Goal: Task Accomplishment & Management: Manage account settings

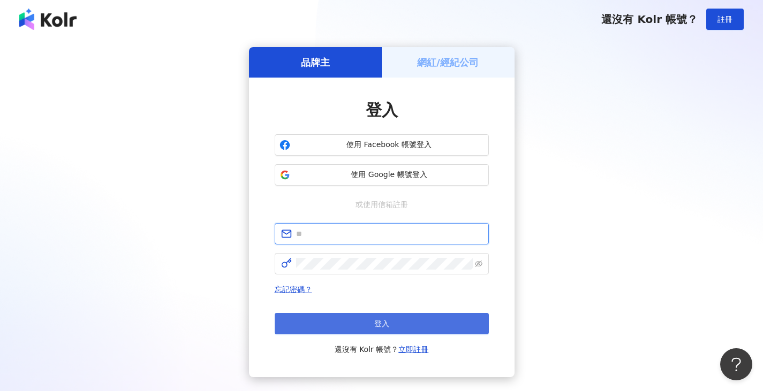
type input "**********"
click at [396, 322] on button "登入" at bounding box center [382, 323] width 214 height 21
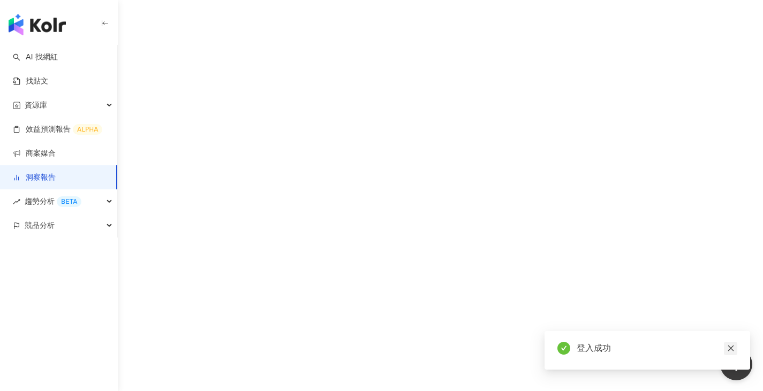
click at [730, 348] on icon "close" at bounding box center [731, 349] width 6 height 6
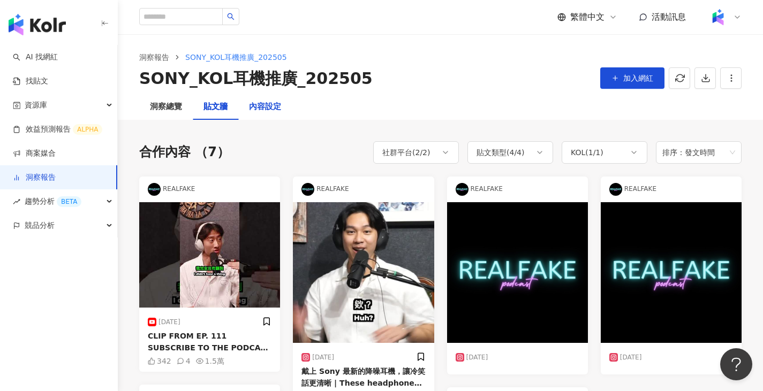
click at [262, 111] on div "內容設定" at bounding box center [265, 107] width 32 height 13
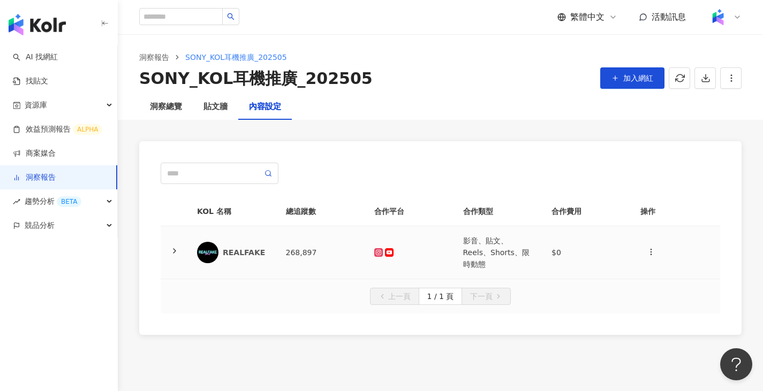
click at [308, 247] on td "268,897" at bounding box center [321, 253] width 89 height 53
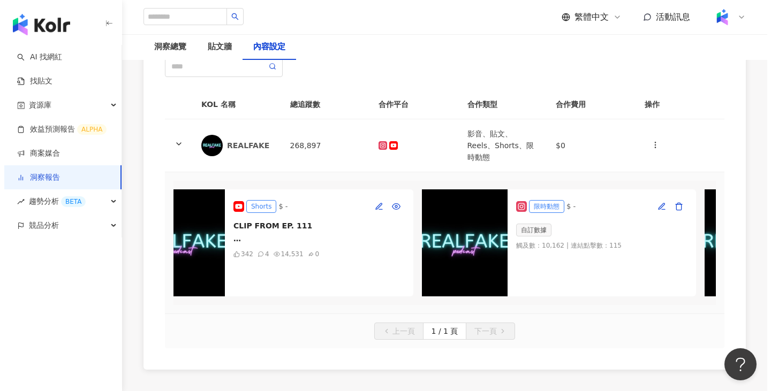
scroll to position [0, 892]
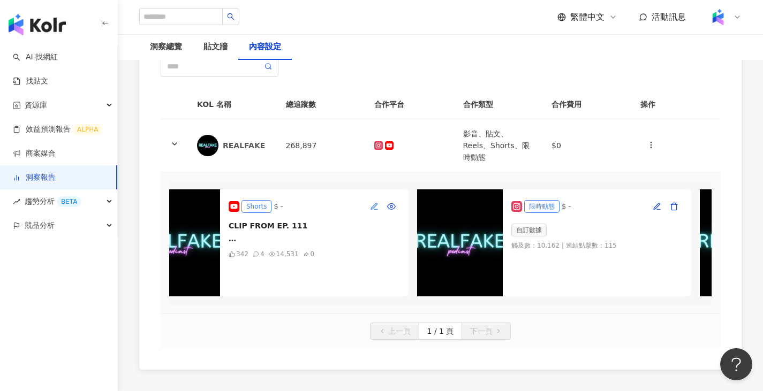
click at [374, 203] on icon "button" at bounding box center [374, 206] width 6 height 6
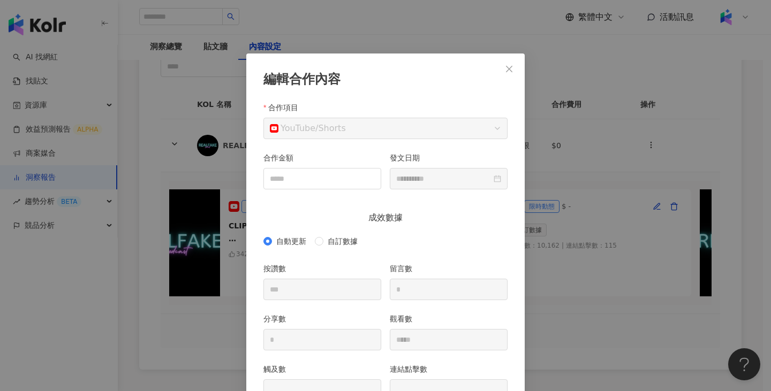
scroll to position [54, 0]
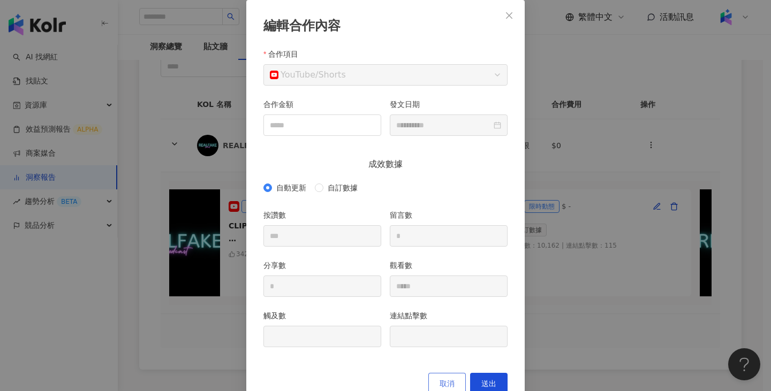
click at [443, 381] on span "取消" at bounding box center [447, 384] width 15 height 9
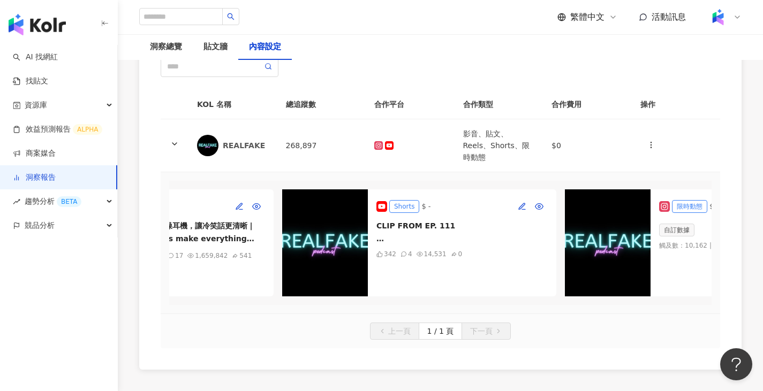
scroll to position [0, 714]
